Goal: Information Seeking & Learning: Compare options

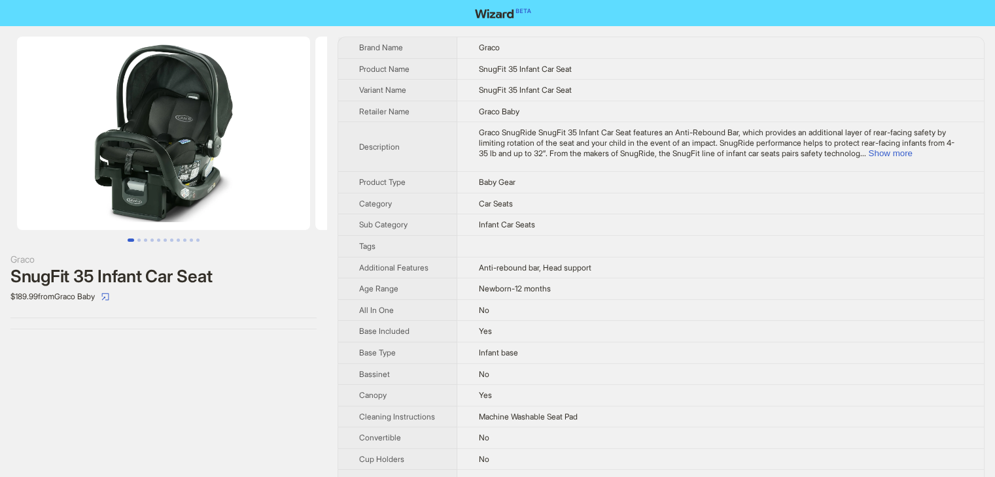
click at [267, 329] on div at bounding box center [163, 329] width 306 height 1
click at [589, 220] on td "Infant Car Seats" at bounding box center [720, 226] width 526 height 22
click at [912, 152] on button "Show more" at bounding box center [890, 153] width 44 height 10
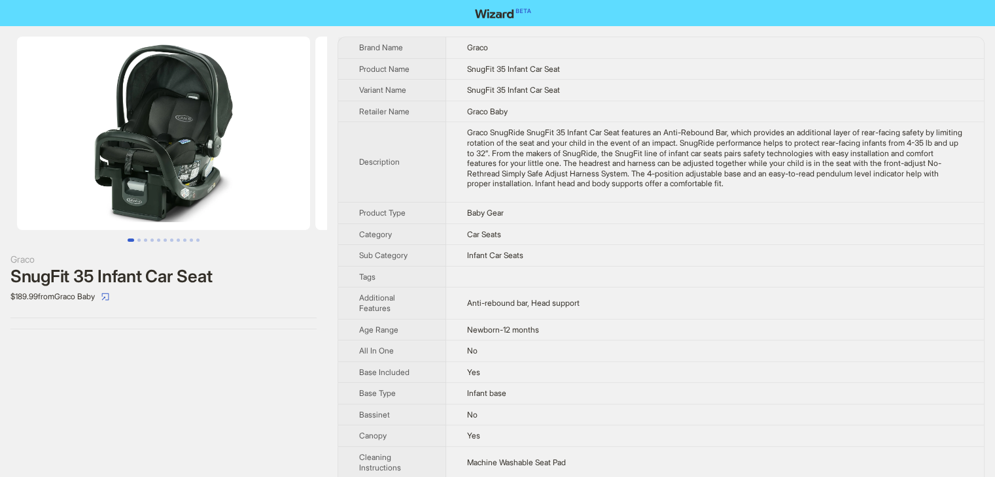
click at [809, 220] on td "Baby Gear" at bounding box center [715, 213] width 538 height 22
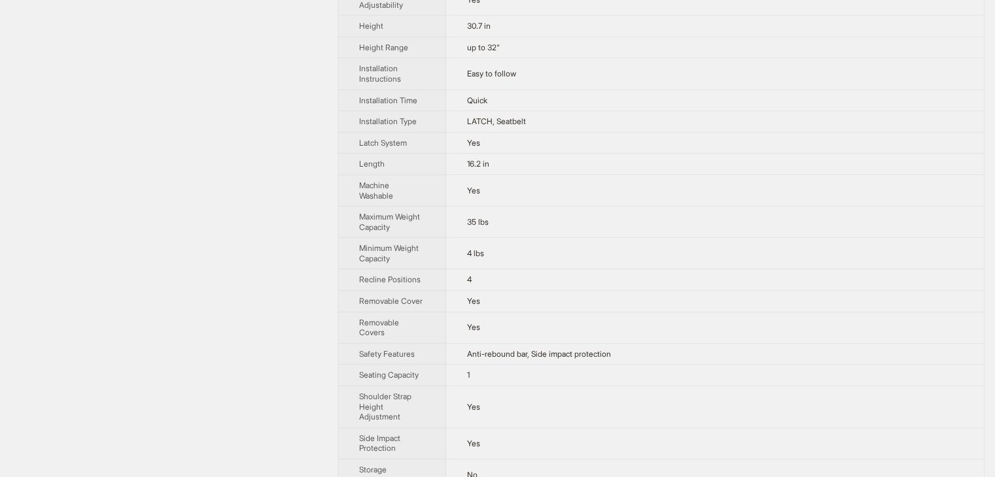
scroll to position [732, 0]
click at [574, 97] on td "Quick" at bounding box center [715, 103] width 538 height 22
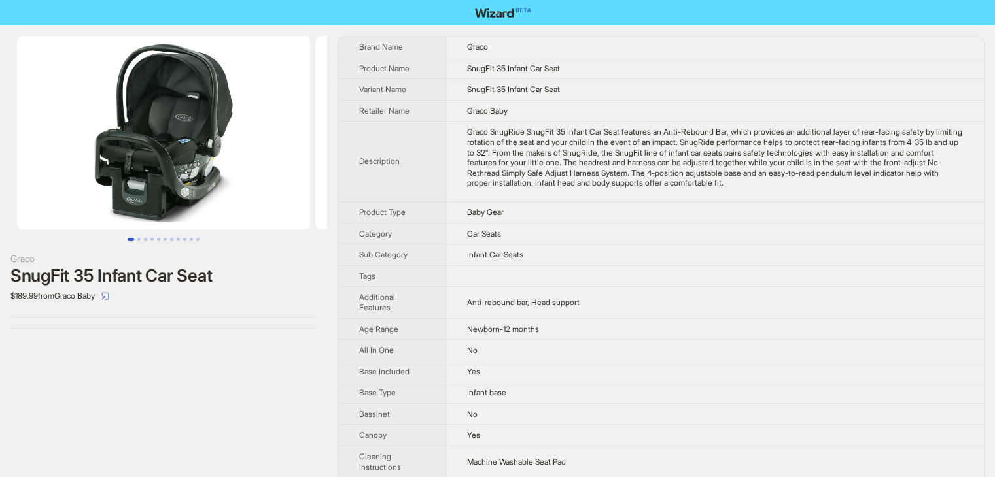
scroll to position [0, 0]
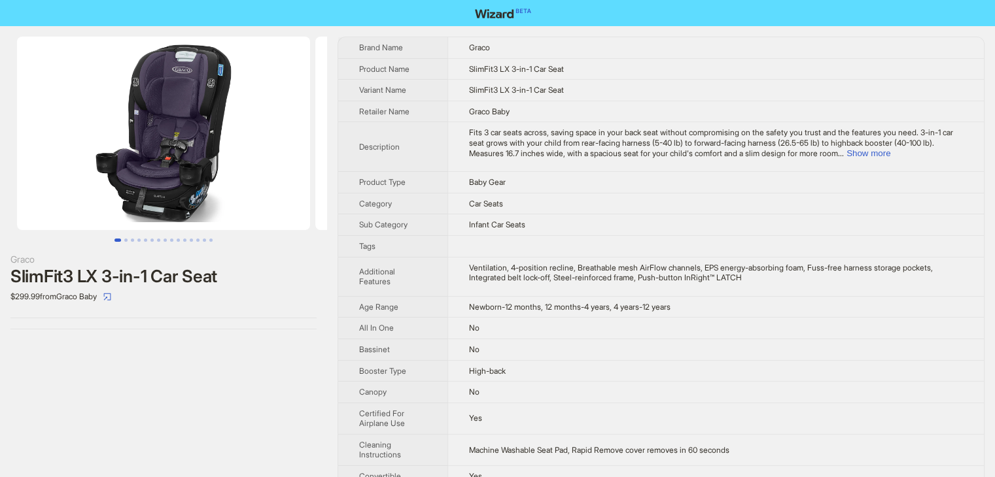
click at [693, 285] on td "Ventilation, 4-position recline, Breathable mesh AirFlow channels, EPS energy-a…" at bounding box center [715, 276] width 536 height 39
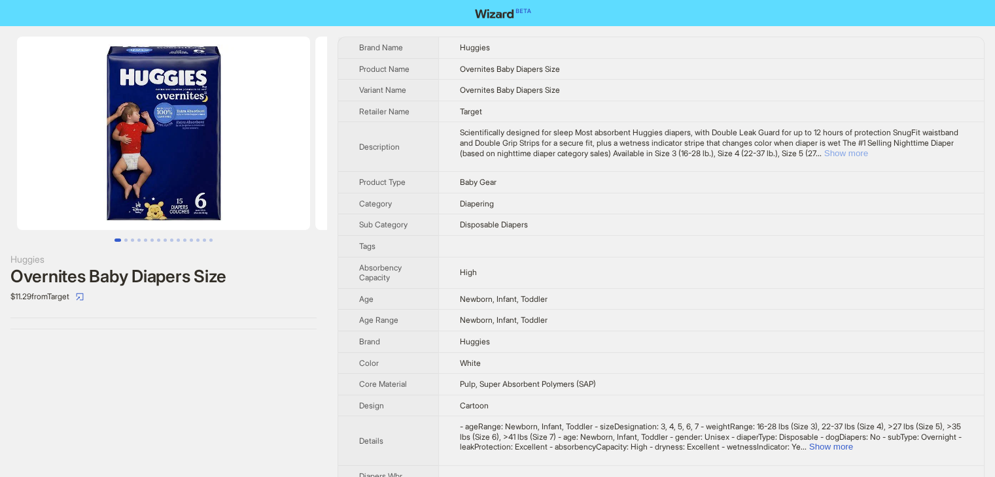
click at [868, 153] on button "Show more" at bounding box center [846, 153] width 44 height 10
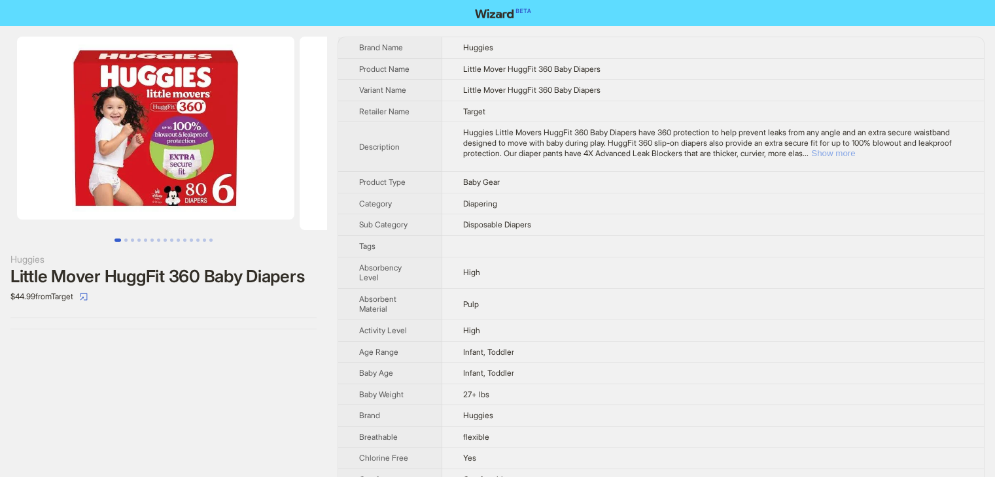
click at [855, 152] on button "Show more" at bounding box center [833, 153] width 44 height 10
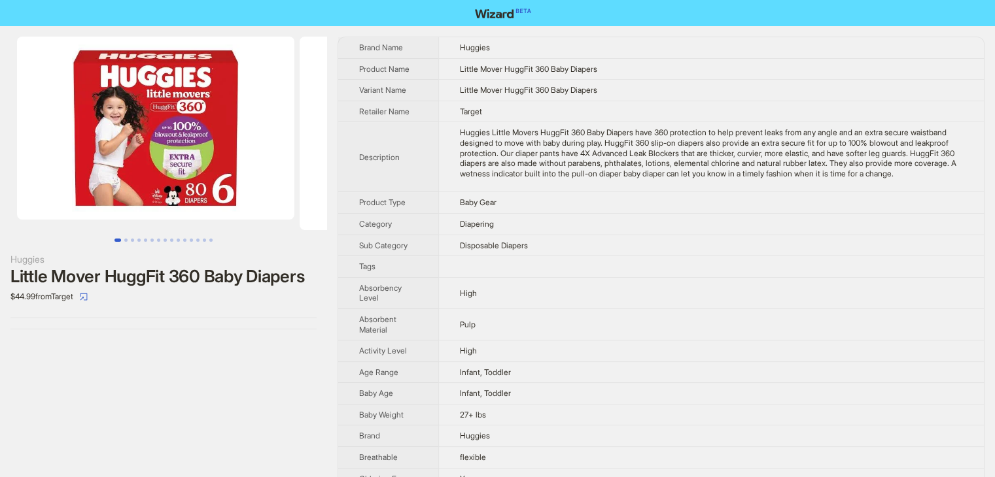
click at [615, 235] on td "Diapering" at bounding box center [710, 224] width 545 height 22
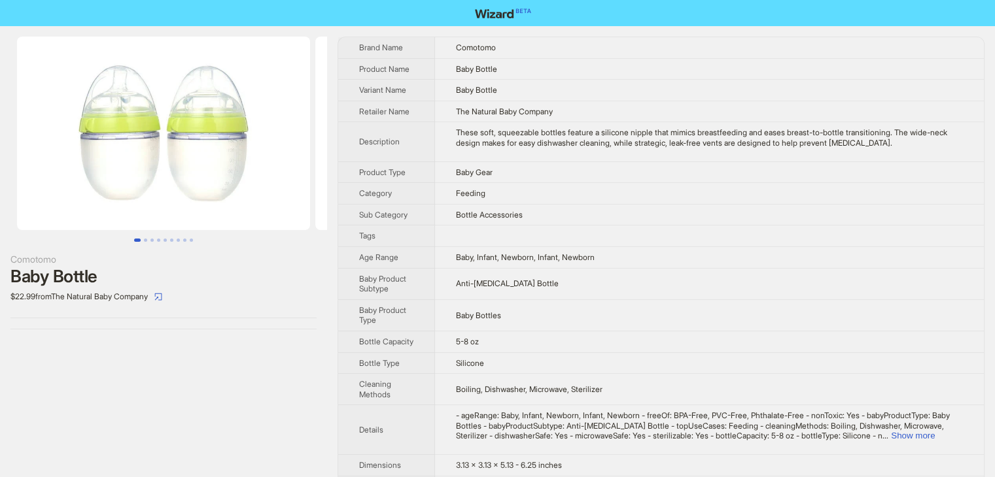
click at [712, 204] on td "Bottle Accessories" at bounding box center [709, 215] width 549 height 22
click at [774, 247] on td "Baby, Infant, Newborn, Infant, Newborn" at bounding box center [709, 258] width 549 height 22
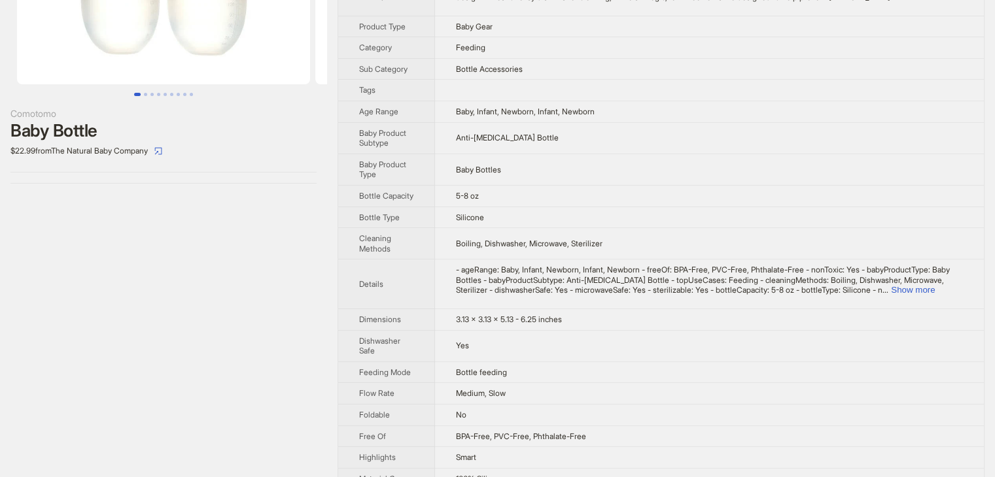
scroll to position [84, 0]
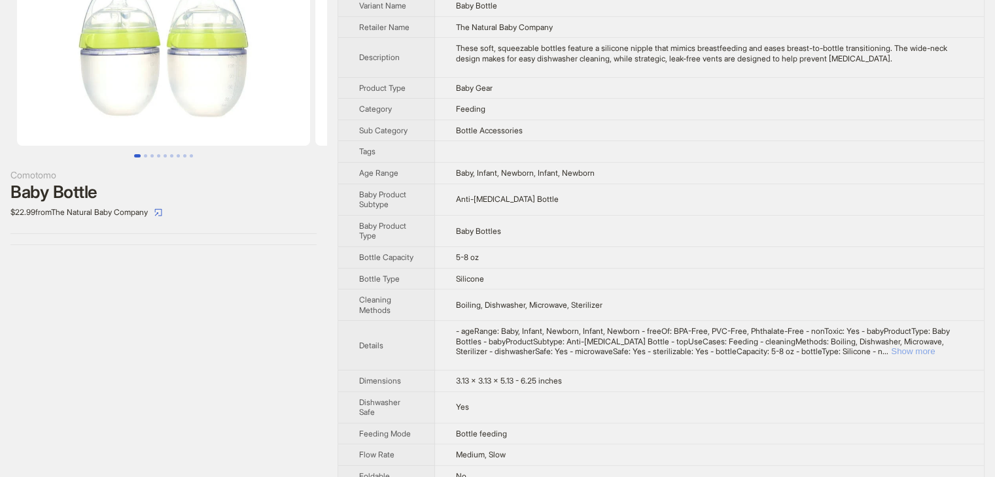
click at [935, 354] on button "Show more" at bounding box center [913, 352] width 44 height 10
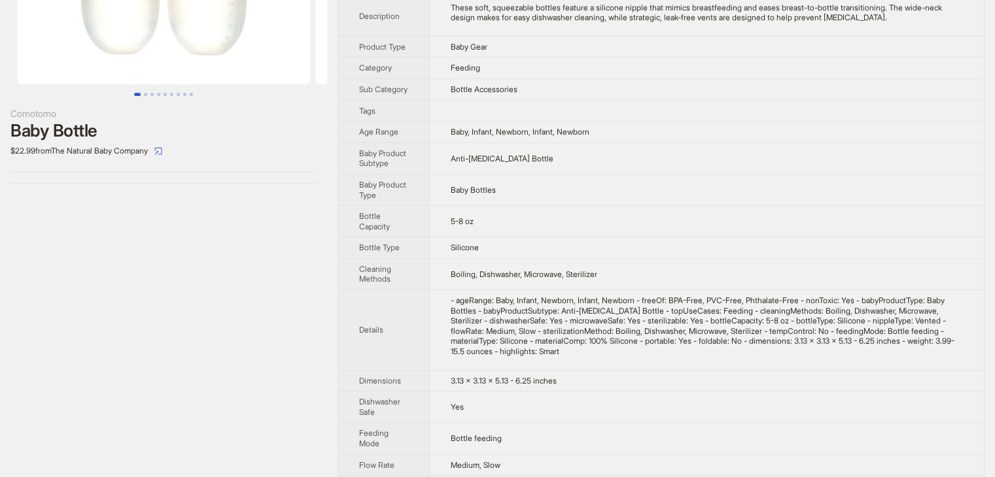
click at [781, 352] on div "- ageRange: Baby, Infant, Newborn, Infant, Newborn - freeOf: BPA-Free, PVC-Free…" at bounding box center [707, 326] width 512 height 61
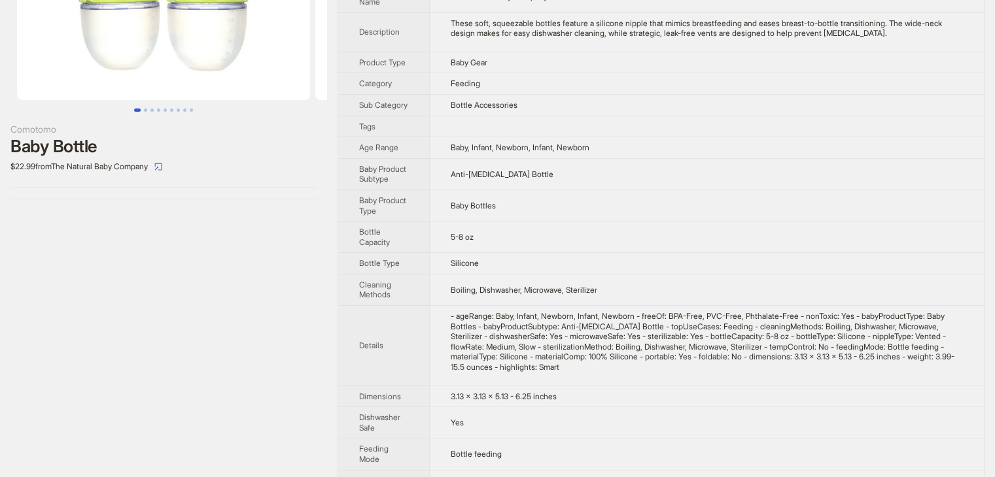
scroll to position [172, 0]
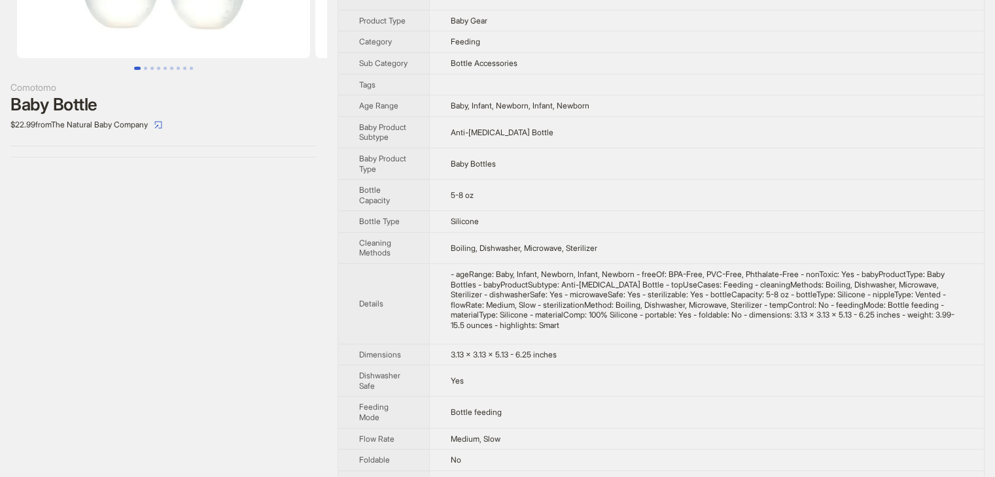
click at [700, 124] on td "Anti-Colic Bottle" at bounding box center [706, 131] width 555 height 31
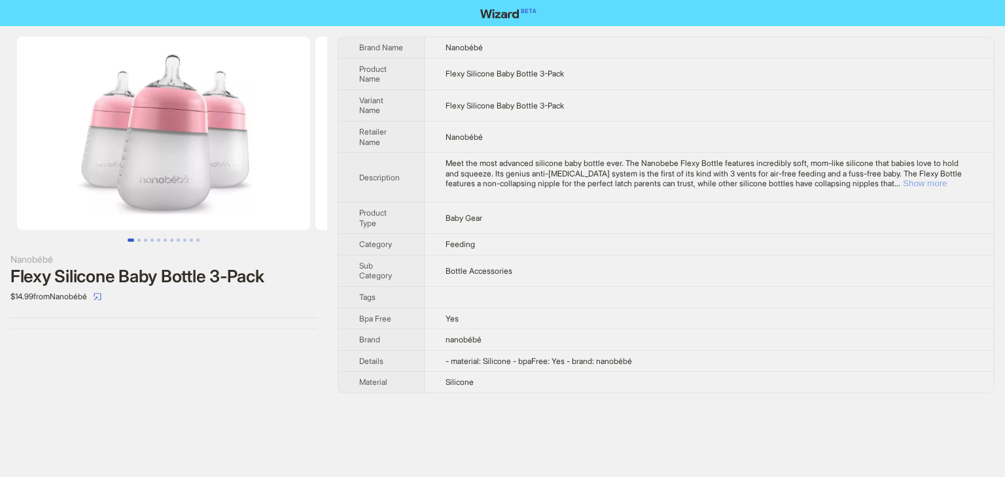
click at [941, 186] on button "Show more" at bounding box center [924, 184] width 44 height 10
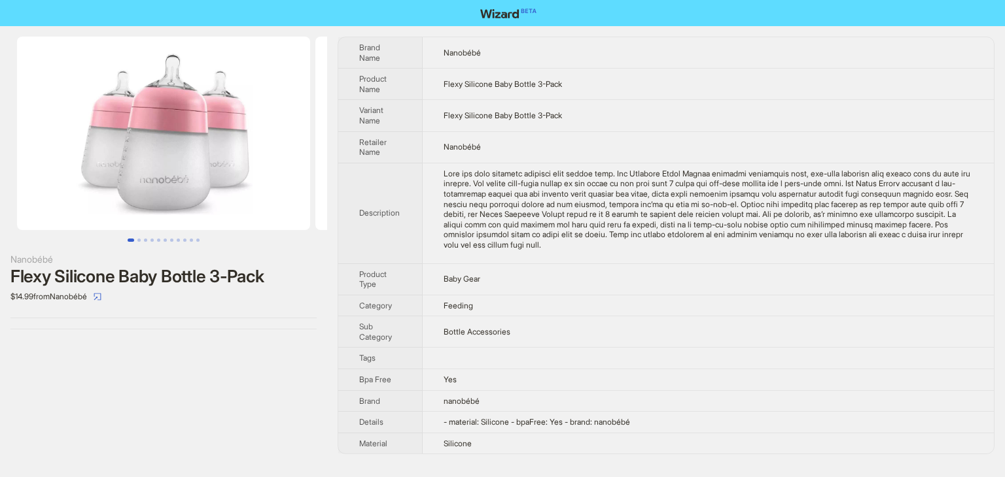
click at [759, 296] on td "Feeding" at bounding box center [707, 306] width 571 height 22
click at [577, 108] on td "Flexy Silicone Baby Bottle 3-Pack" at bounding box center [707, 115] width 571 height 31
click at [595, 129] on td "Flexy Silicone Baby Bottle 3-Pack" at bounding box center [707, 115] width 571 height 31
click at [642, 354] on td at bounding box center [707, 359] width 571 height 22
click at [566, 220] on div "Meet the most advanced silicone baby bottle ever. The Nanobebe Flexy Bottle fea…" at bounding box center [707, 210] width 529 height 82
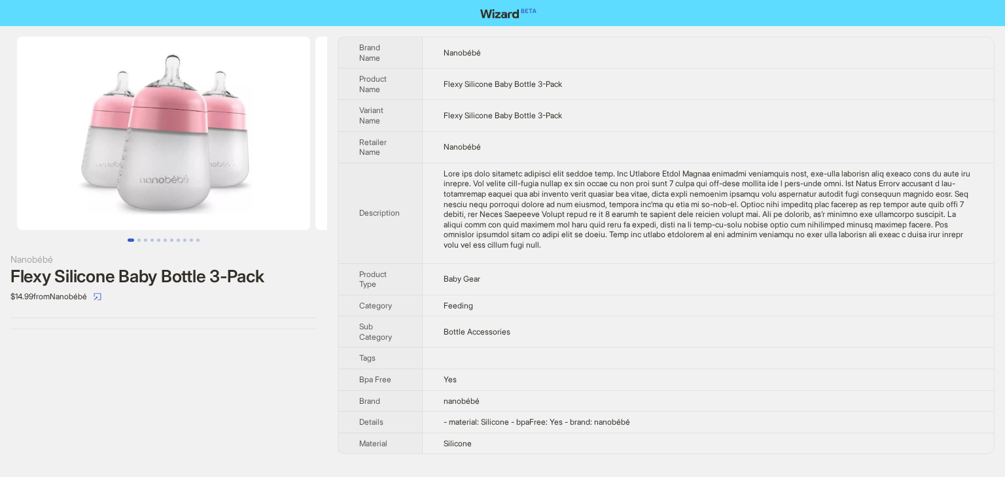
click at [766, 324] on td "Bottle Accessories" at bounding box center [707, 332] width 571 height 31
